Goal: Transaction & Acquisition: Purchase product/service

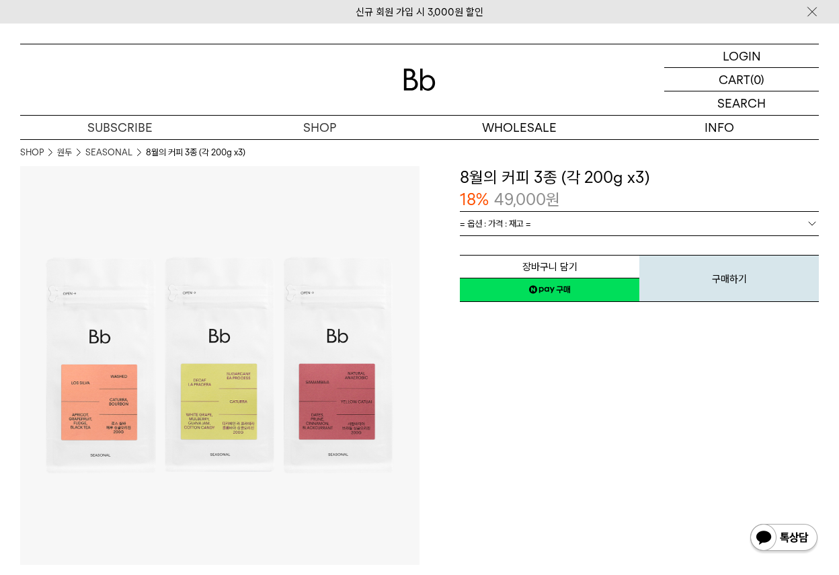
click at [515, 224] on span "= 옵션 : 가격 : 재고 =" at bounding box center [495, 224] width 71 height 24
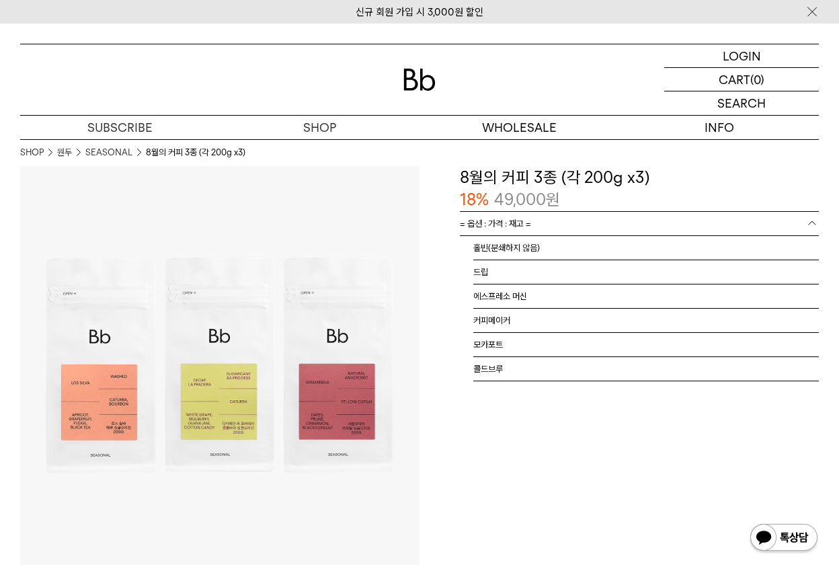
click at [525, 224] on span "= 옵션 : 가격 : 재고 =" at bounding box center [495, 224] width 71 height 24
click at [529, 225] on span "= 옵션 : 가격 : 재고 =" at bounding box center [495, 224] width 71 height 24
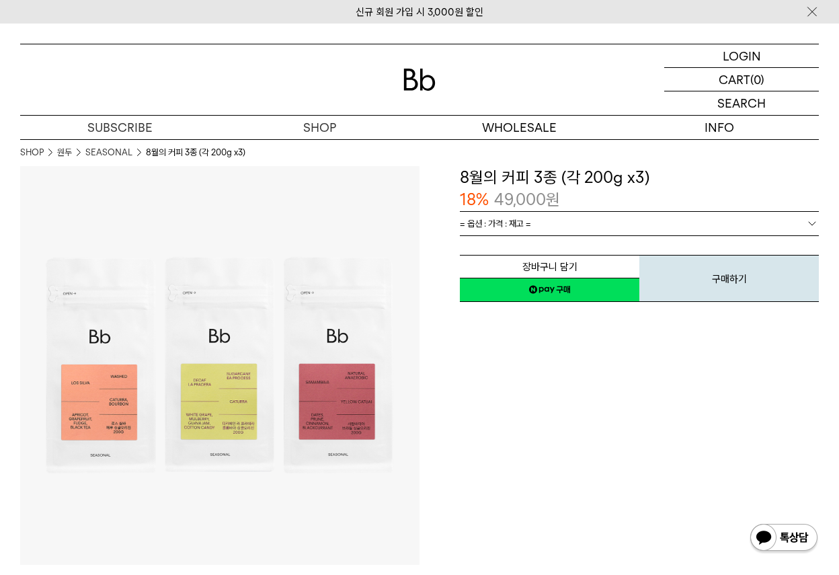
drag, startPoint x: 530, startPoint y: 223, endPoint x: 461, endPoint y: 79, distance: 159.6
click at [530, 223] on span "= 옵션 : 가격 : 재고 =" at bounding box center [495, 224] width 71 height 24
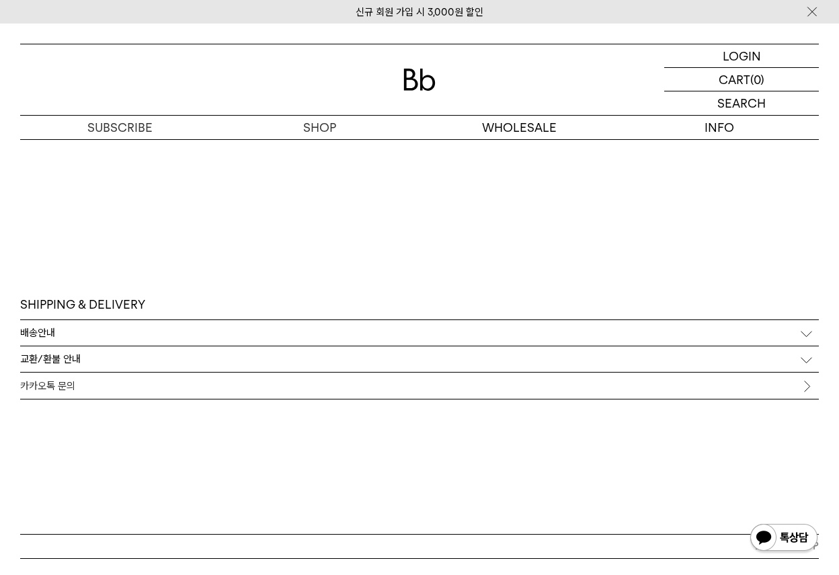
scroll to position [3965, 0]
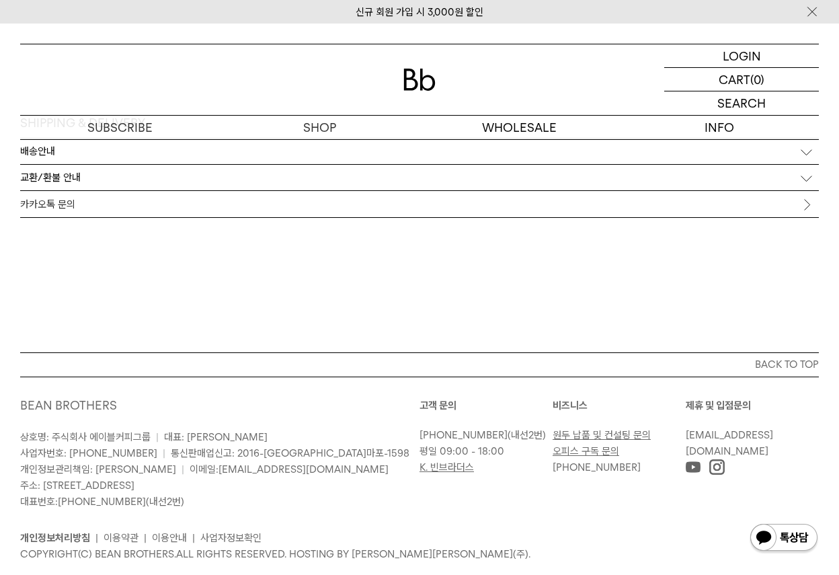
click at [195, 161] on div "배송안내" at bounding box center [419, 151] width 798 height 26
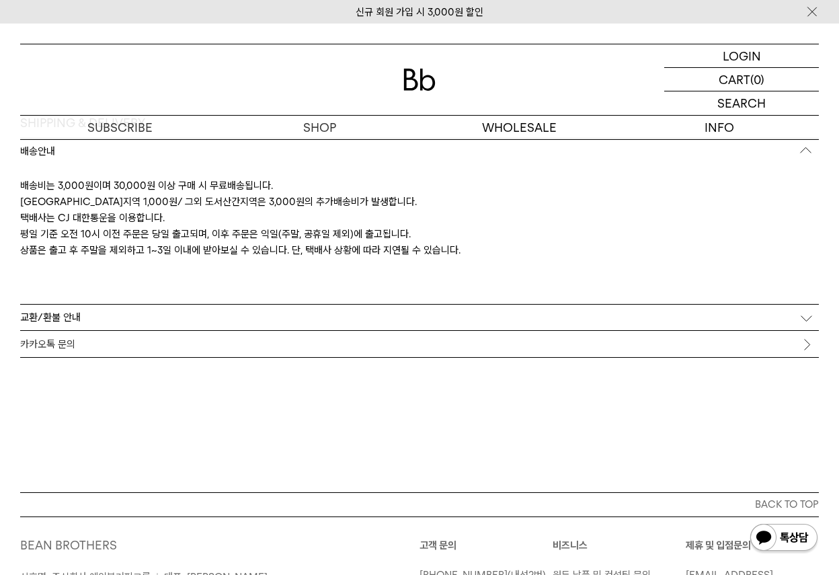
click at [522, 317] on div "교환/환불 안내" at bounding box center [419, 317] width 798 height 26
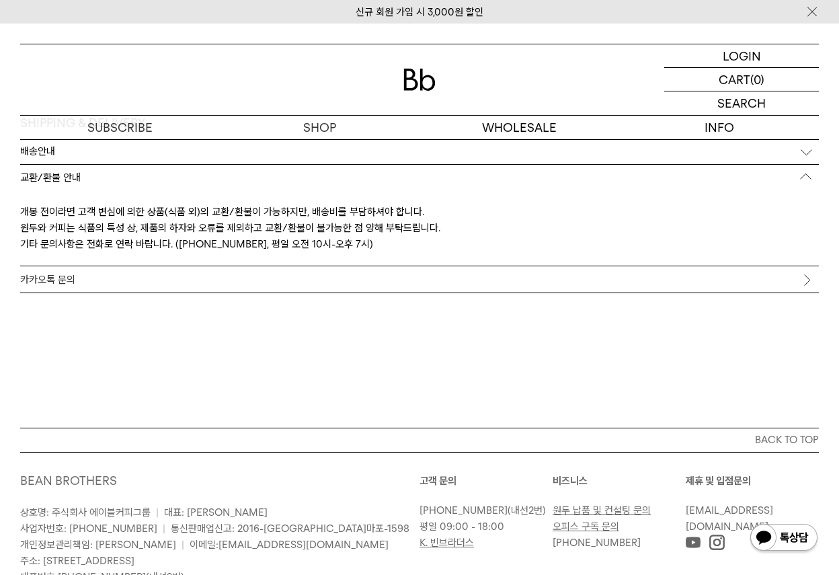
click at [429, 289] on link "카카오톡 문의" at bounding box center [419, 279] width 798 height 26
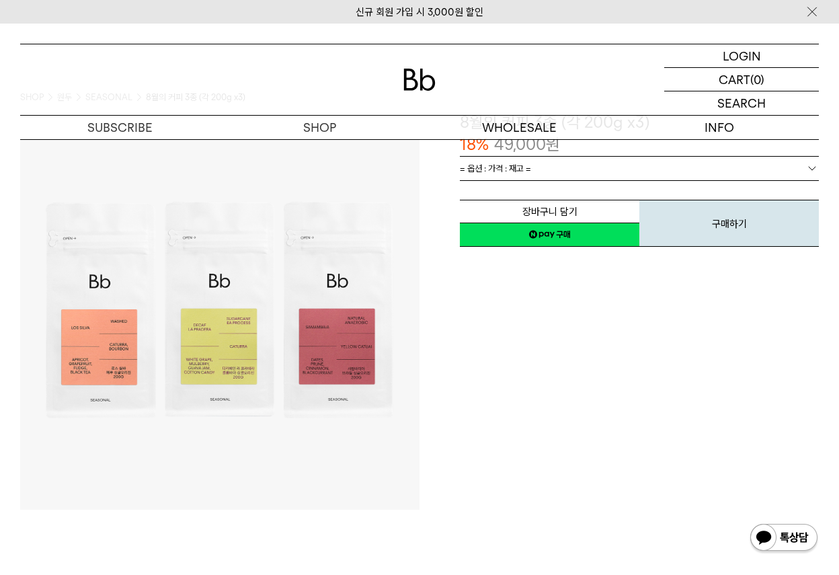
scroll to position [0, 0]
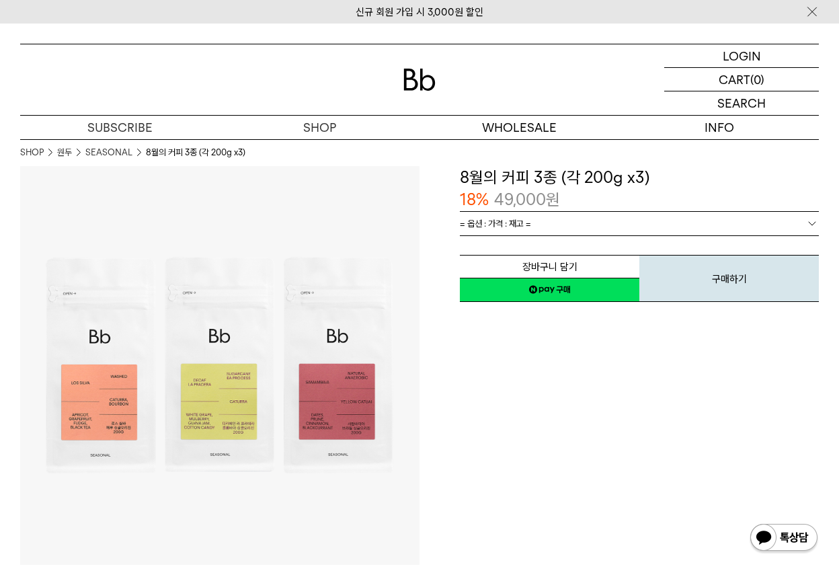
click at [114, 152] on link "SEASONAL" at bounding box center [108, 152] width 47 height 13
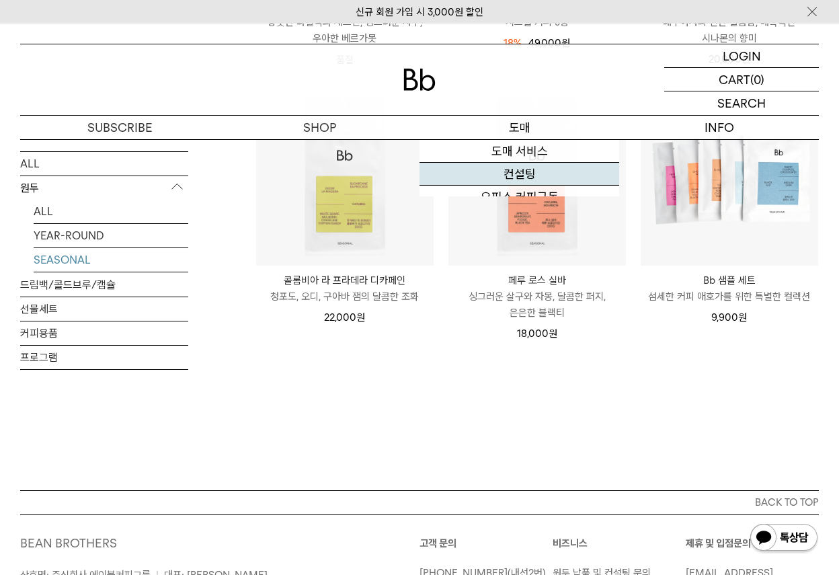
scroll to position [291, 0]
